Goal: Book appointment/travel/reservation

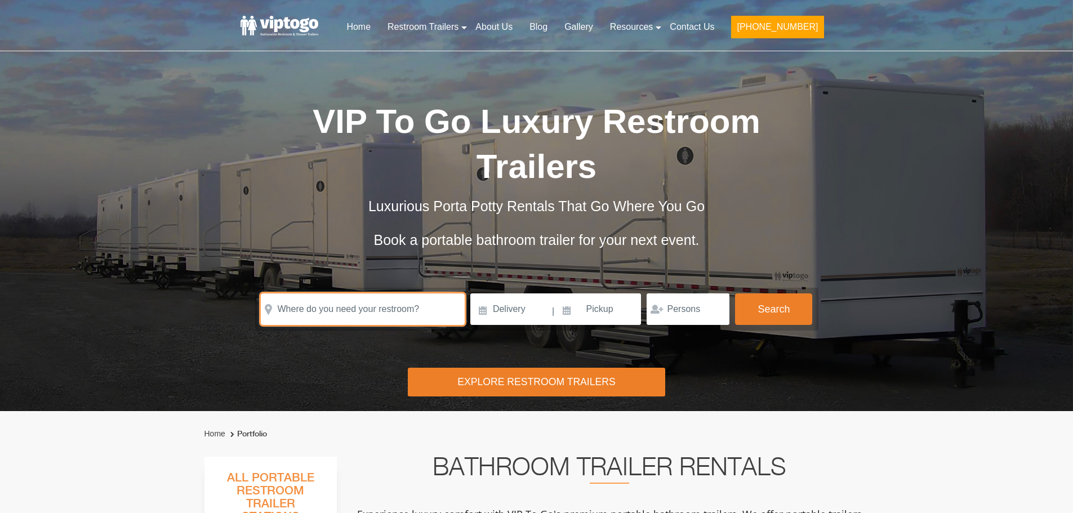
drag, startPoint x: 372, startPoint y: 313, endPoint x: 356, endPoint y: 325, distance: 20.1
click at [370, 314] on input "text" at bounding box center [363, 309] width 204 height 32
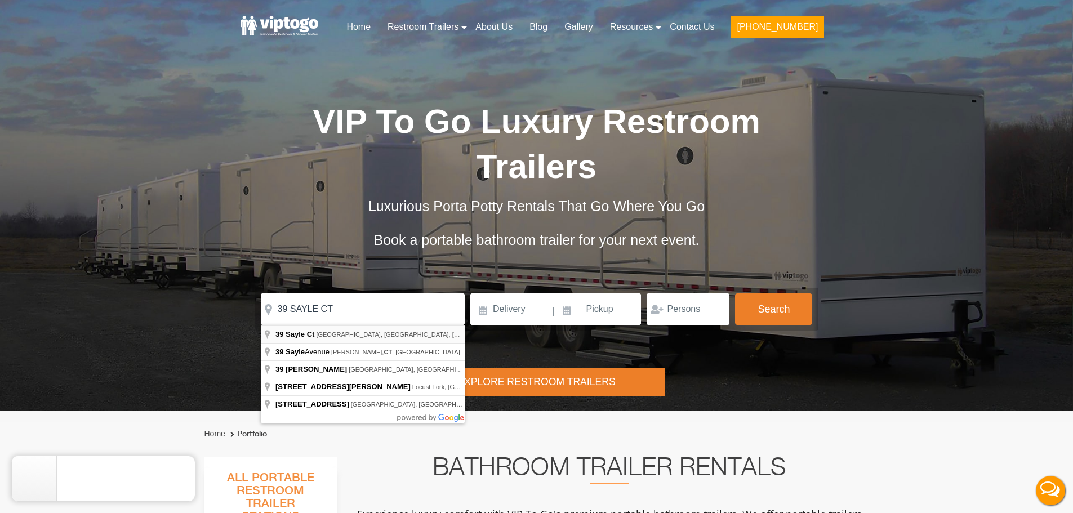
type input "[STREET_ADDRESS]"
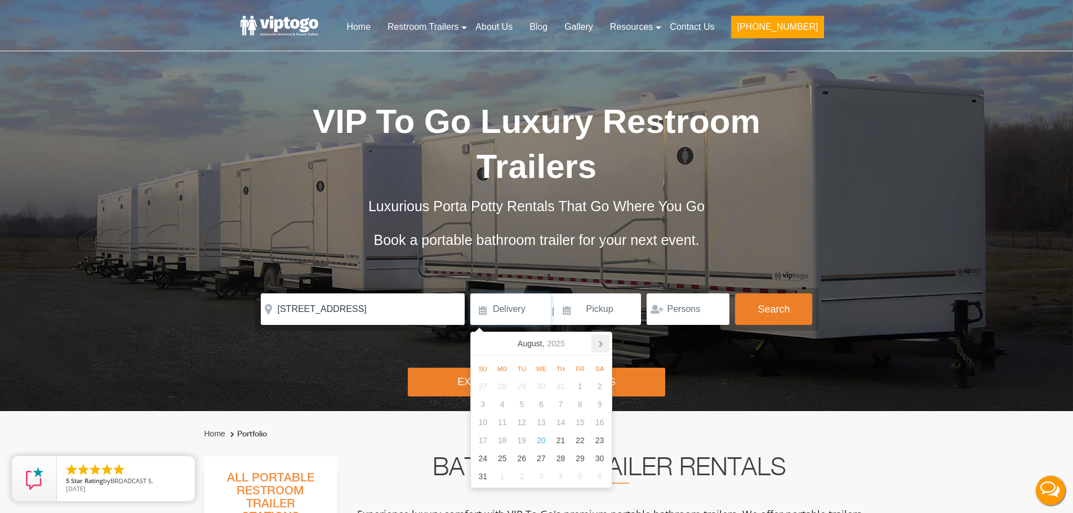
click at [599, 351] on icon at bounding box center [600, 343] width 18 height 18
click at [601, 347] on icon at bounding box center [600, 343] width 18 height 18
click at [593, 440] on div "25" at bounding box center [600, 440] width 20 height 18
type input "[DATE]"
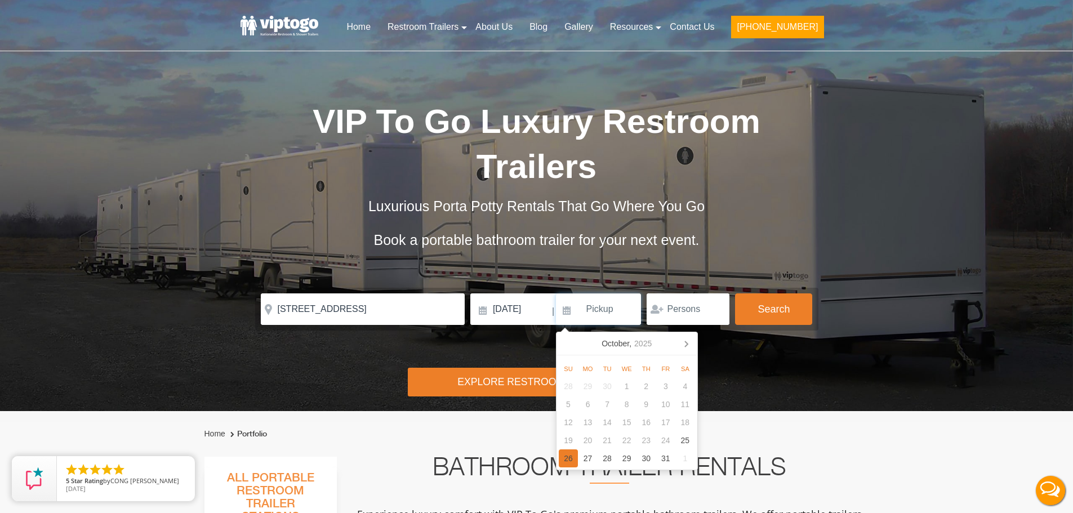
click at [574, 459] on div "26" at bounding box center [569, 458] width 20 height 18
type input "[DATE]"
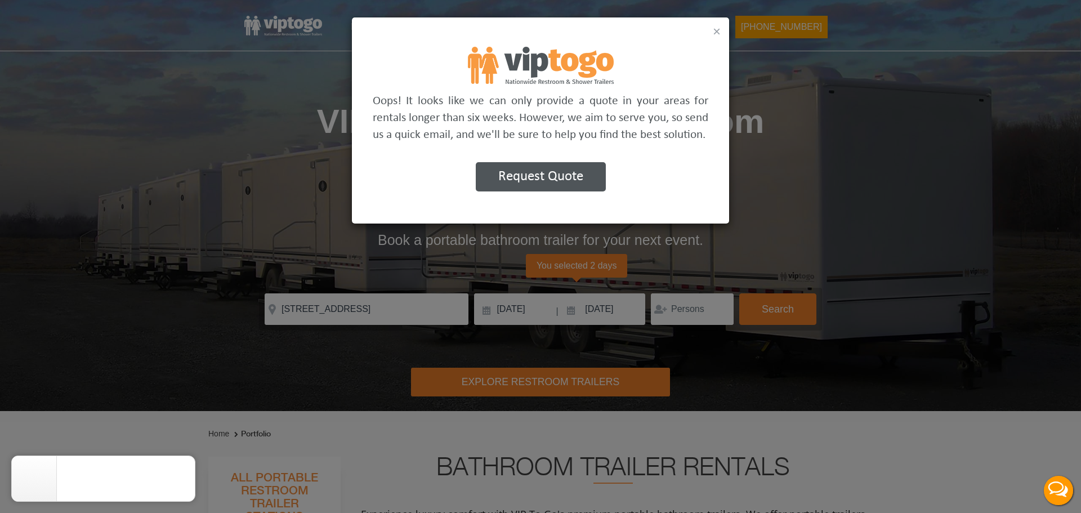
click at [717, 26] on button "×" at bounding box center [717, 32] width 8 height 14
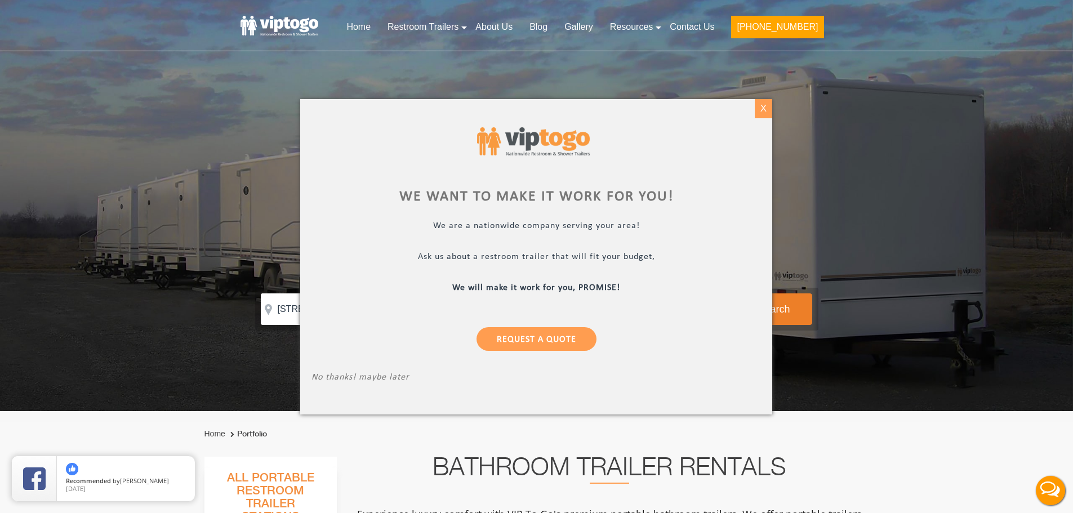
click at [756, 111] on div "X" at bounding box center [763, 108] width 17 height 19
